Goal: Transaction & Acquisition: Download file/media

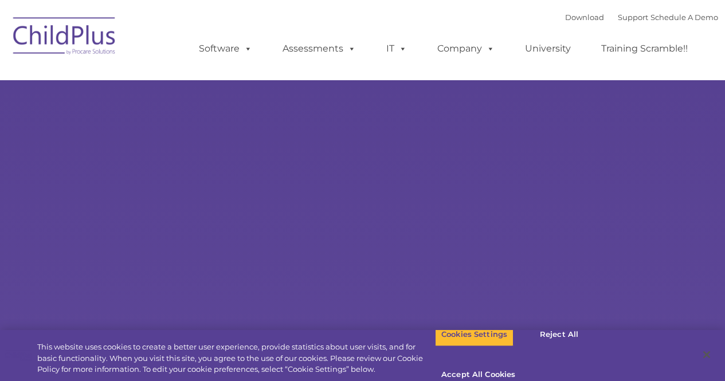
type input ""
select select "MEDIUM"
click at [543, 347] on button "Reject All" at bounding box center [559, 335] width 72 height 24
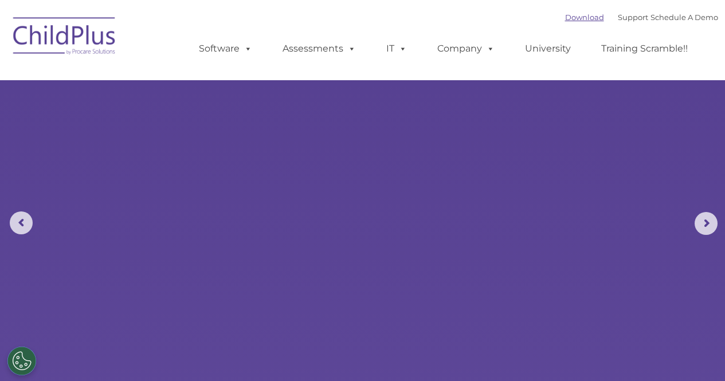
click at [565, 17] on link "Download" at bounding box center [584, 17] width 39 height 9
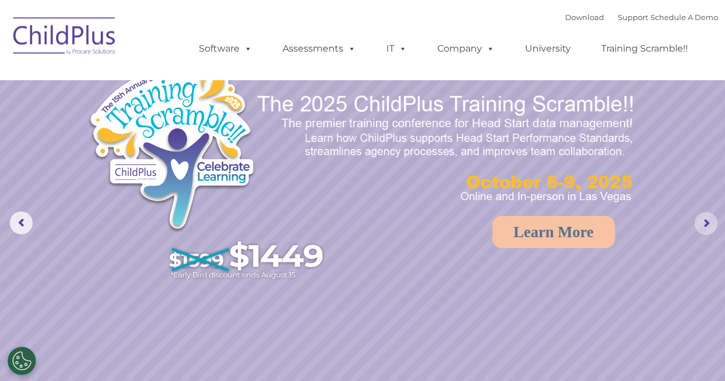
click at [702, 225] on rs-arrow at bounding box center [705, 223] width 23 height 23
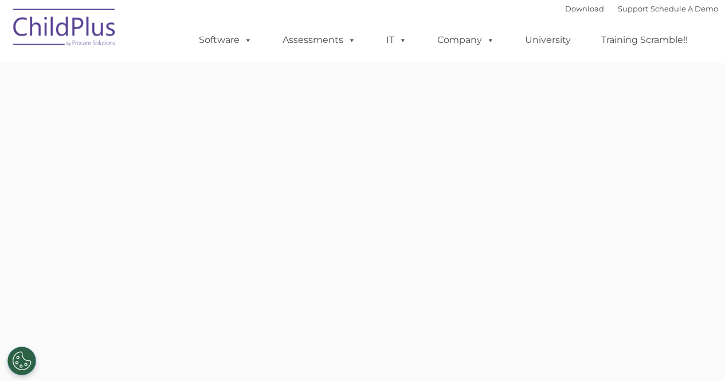
type input ""
click at [15, 374] on button "Cookies Settings" at bounding box center [21, 361] width 29 height 29
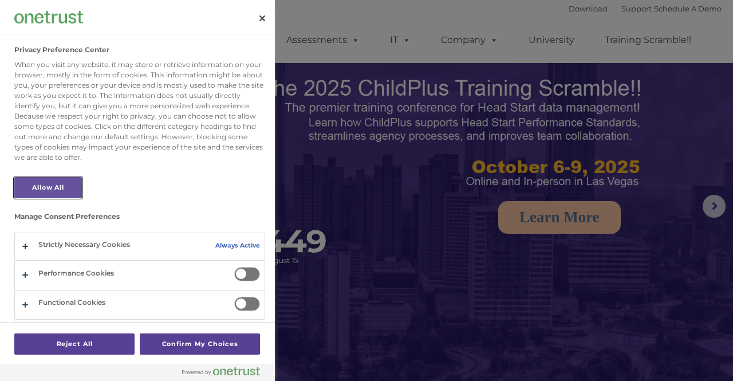
click at [53, 187] on button "Allow All" at bounding box center [48, 187] width 68 height 21
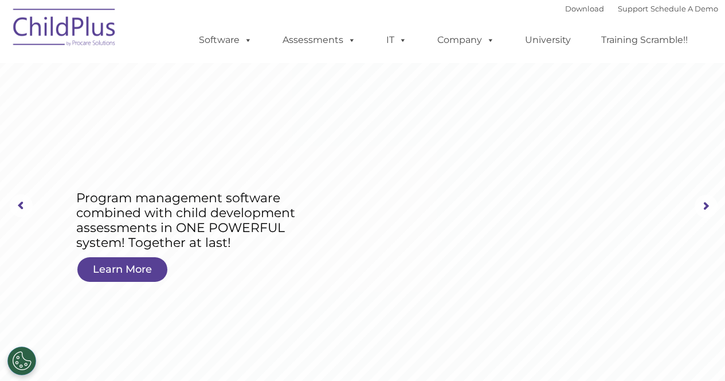
click at [60, 34] on img at bounding box center [64, 29] width 115 height 57
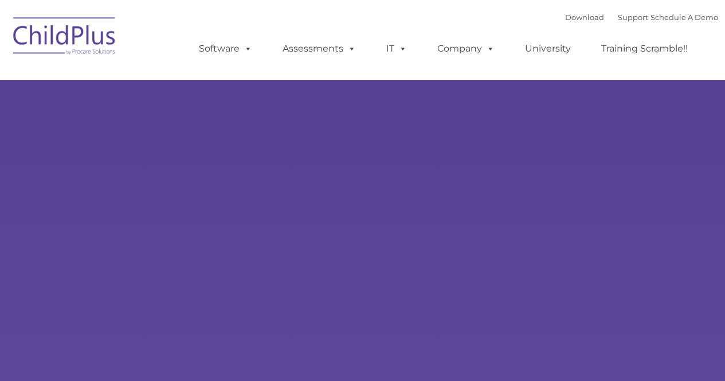
type input ""
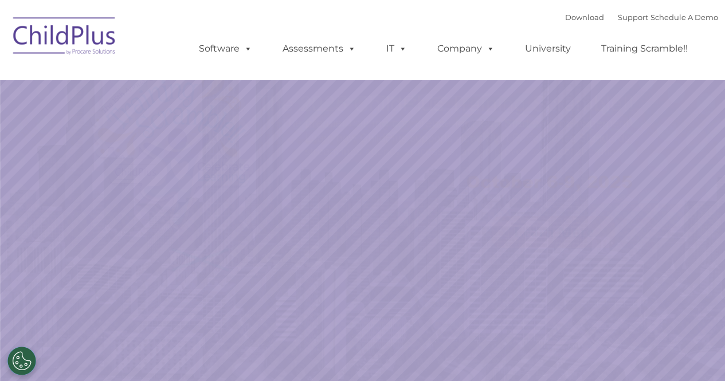
select select "MEDIUM"
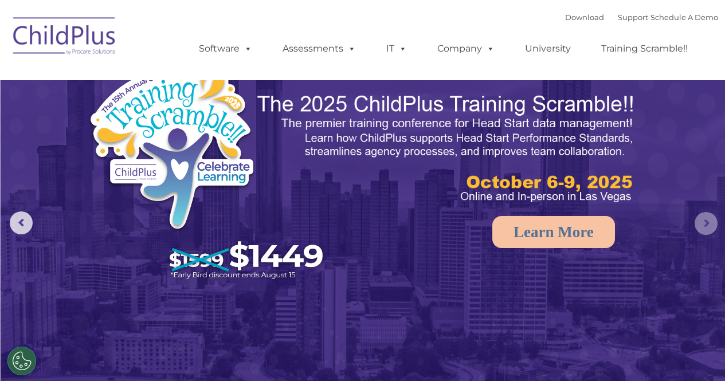
click at [708, 226] on rs-arrow at bounding box center [705, 223] width 23 height 23
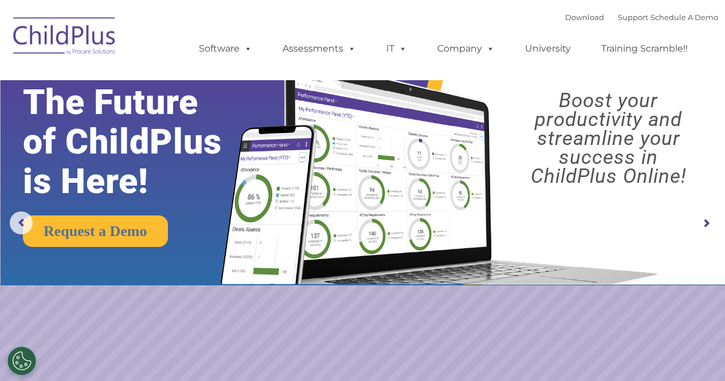
click at [707, 225] on rs-arrow at bounding box center [705, 223] width 23 height 23
click at [704, 217] on rs-arrow at bounding box center [705, 223] width 23 height 23
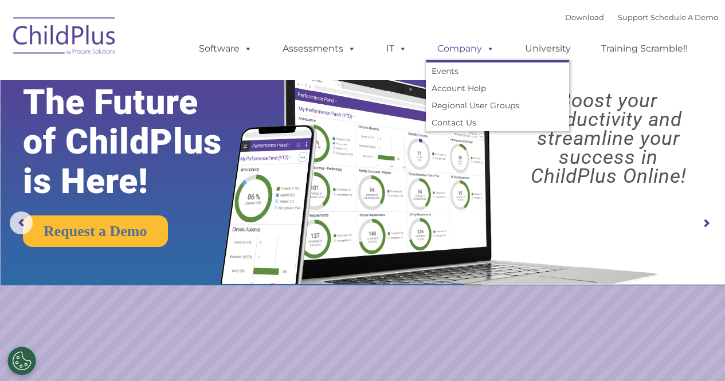
click at [469, 48] on link "Company" at bounding box center [466, 48] width 80 height 23
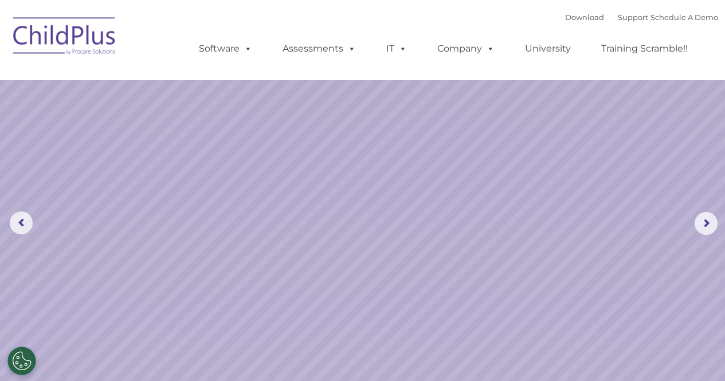
click at [97, 278] on rs-slide "Program management software combined with child development assessments in ONE …" at bounding box center [362, 223] width 725 height 447
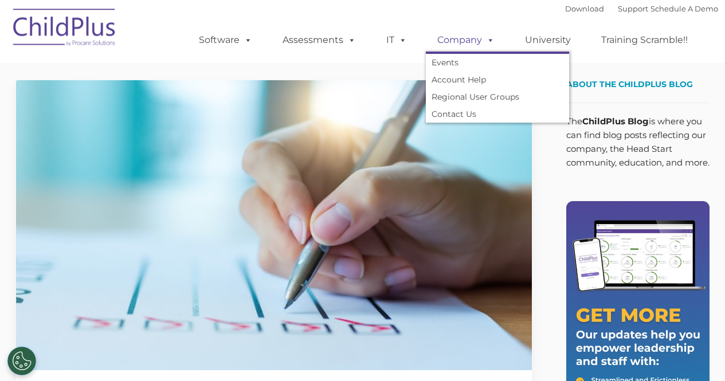
click at [466, 38] on link "Company" at bounding box center [466, 40] width 80 height 23
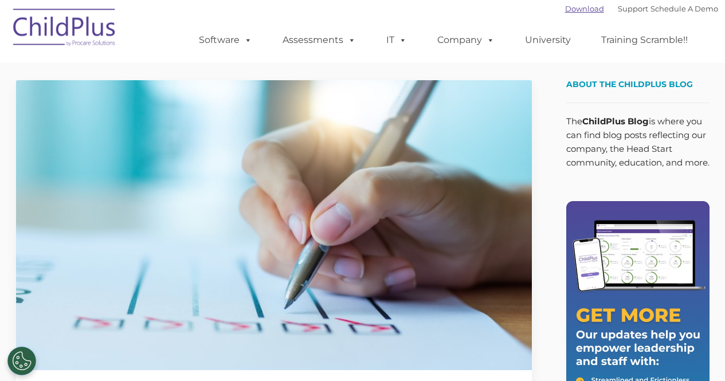
click at [573, 9] on link "Download" at bounding box center [584, 8] width 39 height 9
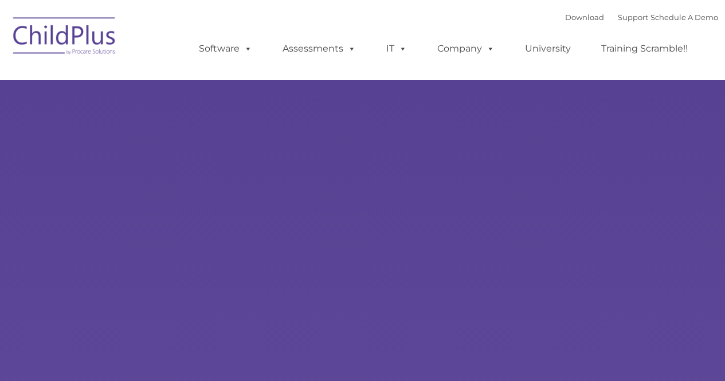
type input ""
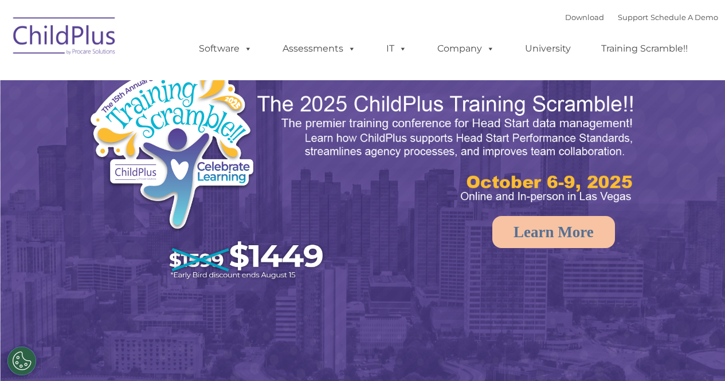
select select "MEDIUM"
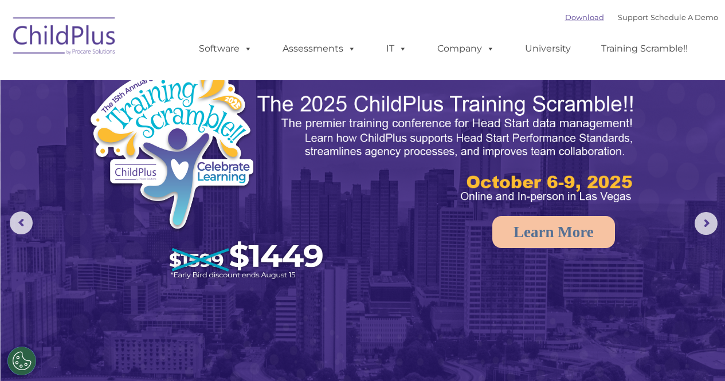
click at [569, 16] on link "Download" at bounding box center [584, 17] width 39 height 9
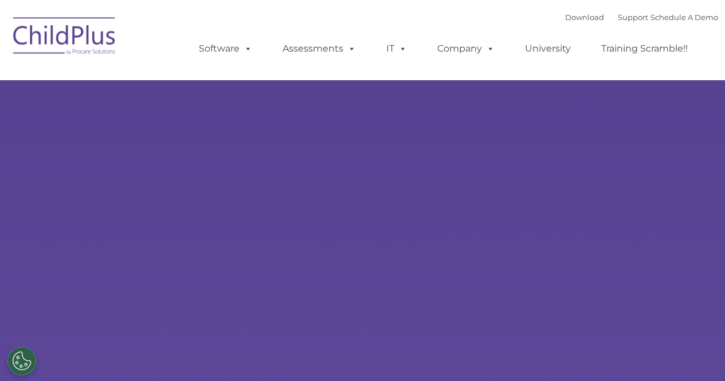
type input ""
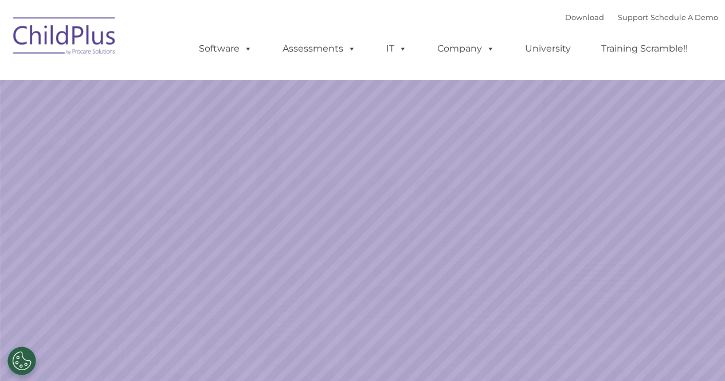
select select "MEDIUM"
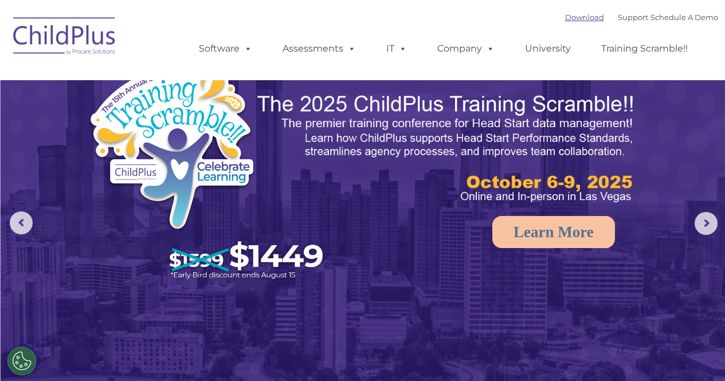
click at [565, 17] on link "Download" at bounding box center [584, 17] width 39 height 9
